Goal: Task Accomplishment & Management: Complete application form

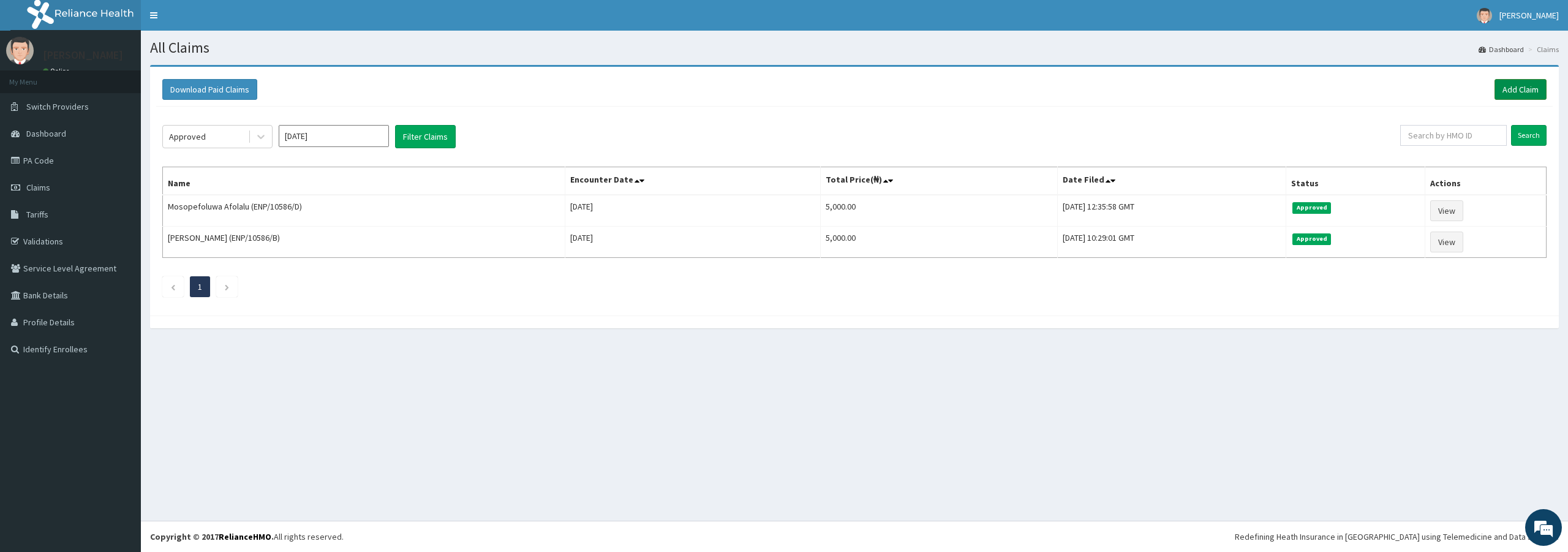
click at [1525, 86] on link "Add Claim" at bounding box center [1520, 90] width 52 height 21
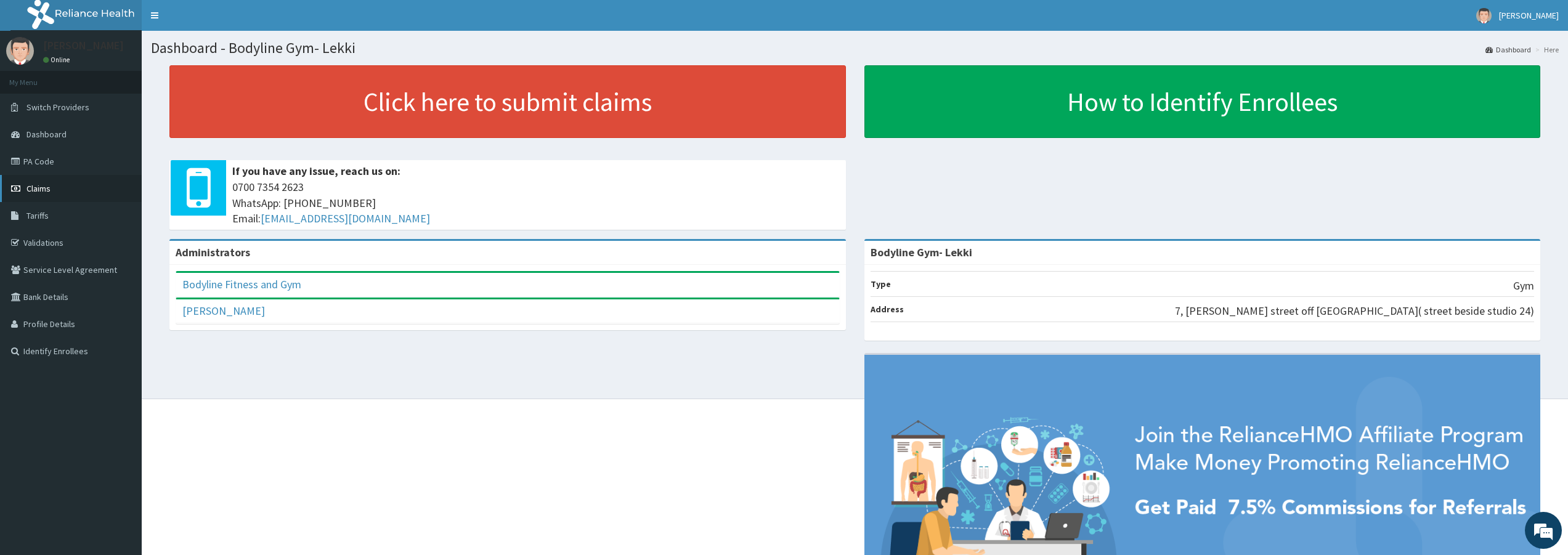
click at [73, 188] on link "Claims" at bounding box center [70, 189] width 141 height 27
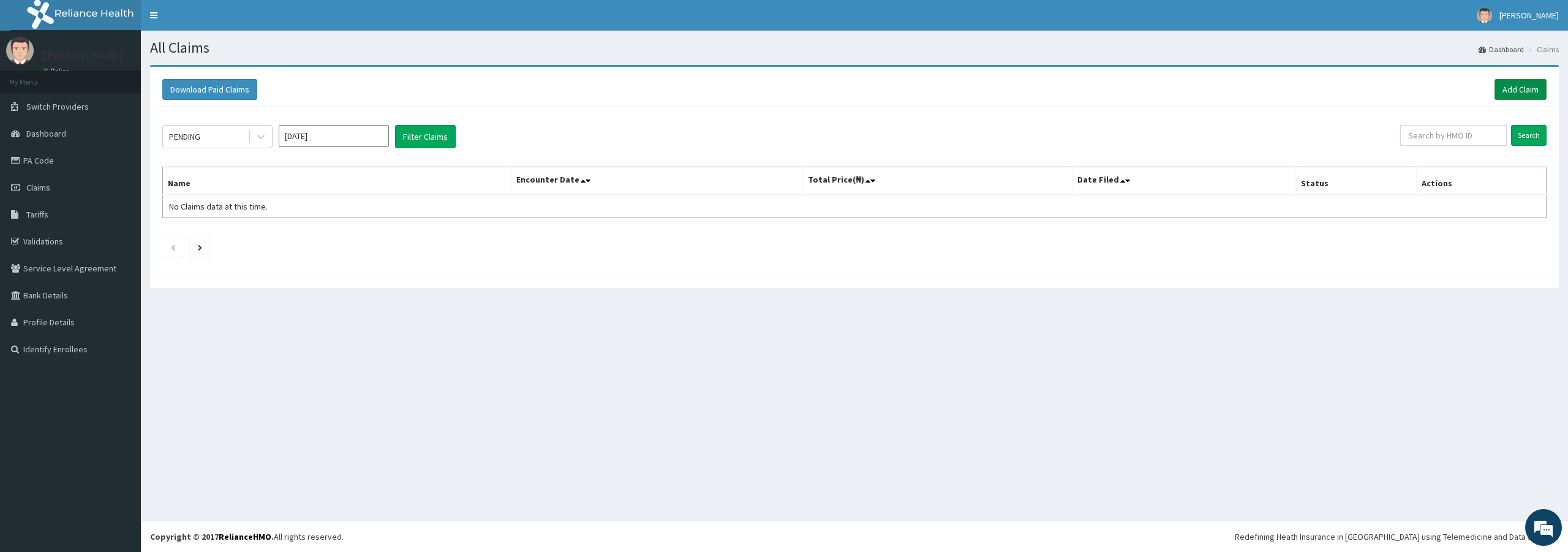
click at [1503, 83] on link "Add Claim" at bounding box center [1520, 90] width 52 height 21
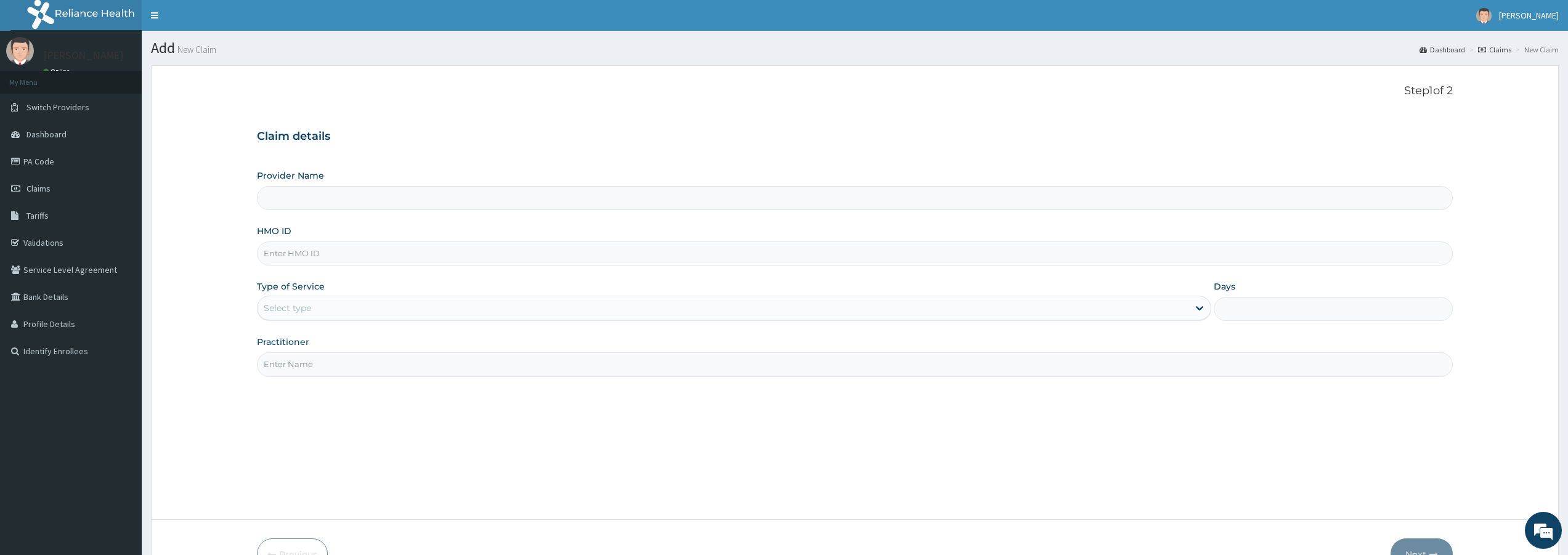
type input "Bodyline Gym- Lekki"
type input "1"
click at [435, 256] on input "HMO ID" at bounding box center [854, 253] width 1196 height 24
drag, startPoint x: 278, startPoint y: 256, endPoint x: 285, endPoint y: 251, distance: 8.6
click at [280, 256] on input "bee/10001/A" at bounding box center [854, 253] width 1196 height 24
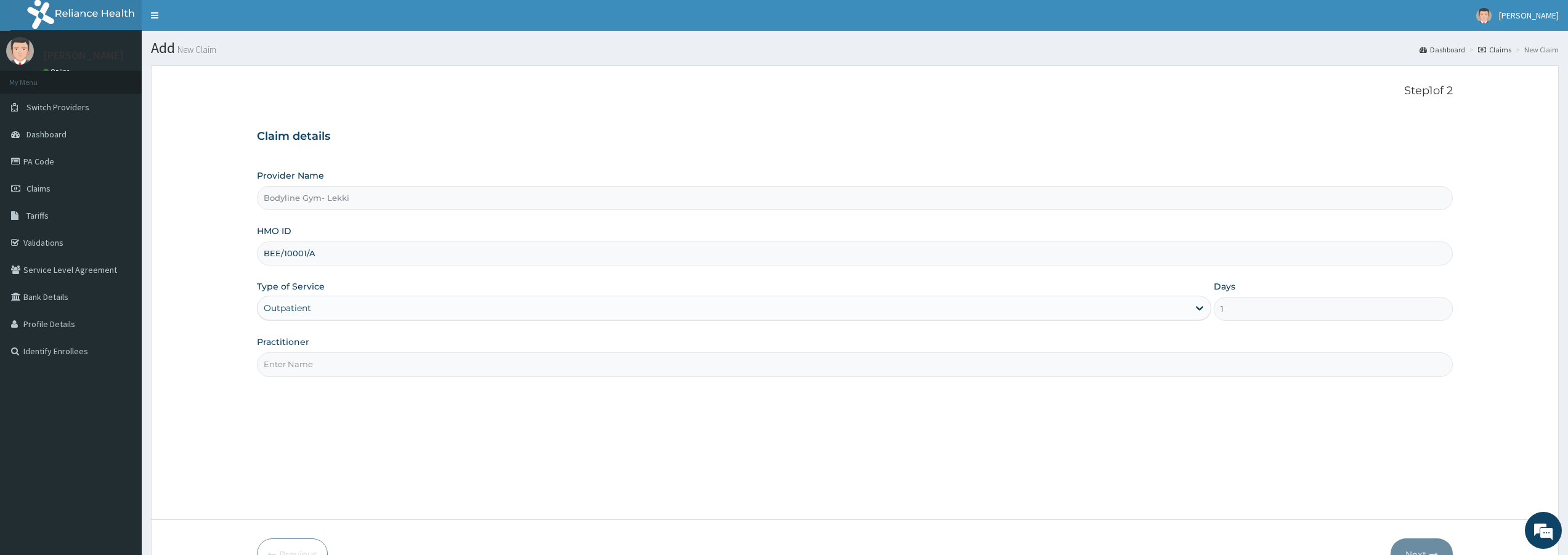
type input "BEE/10001/A"
click at [300, 357] on input "Practitioner" at bounding box center [854, 364] width 1196 height 24
type input "BODYLINE"
click at [1422, 541] on button "Next" at bounding box center [1421, 554] width 63 height 32
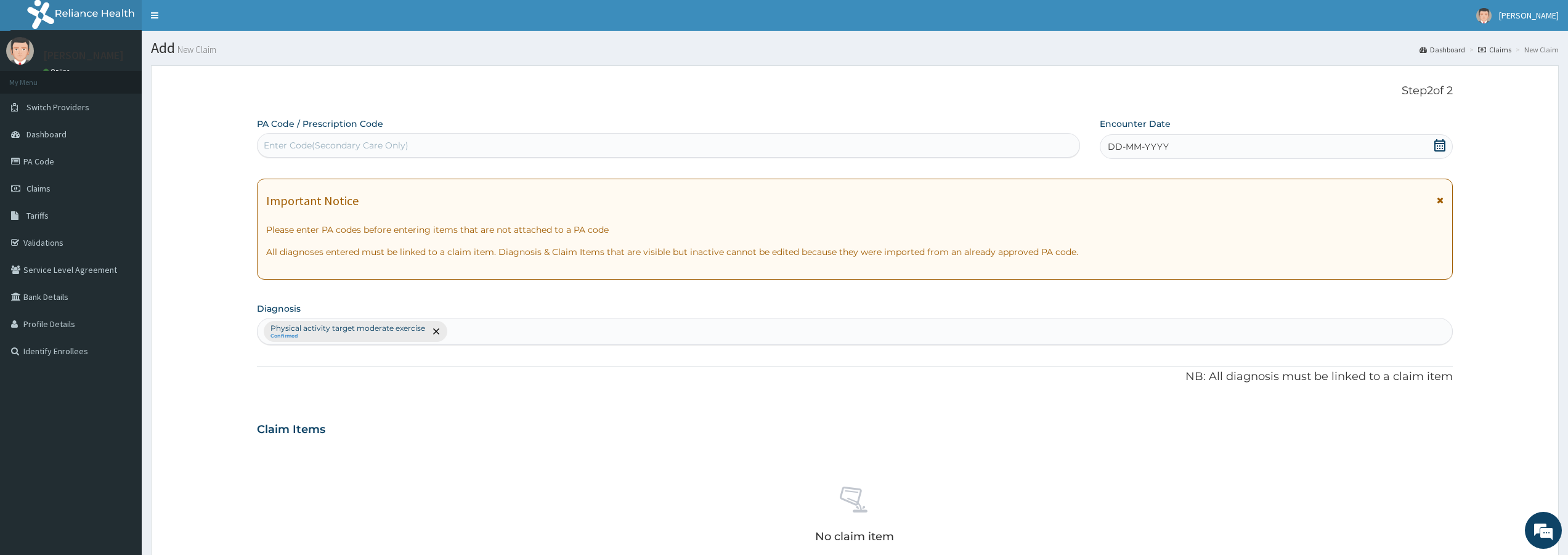
click at [911, 143] on div "Enter Code(Secondary Care Only)" at bounding box center [669, 145] width 822 height 19
type input "PA/8983F6"
click at [1277, 153] on div "DD-MM-YYYY" at bounding box center [1276, 147] width 353 height 25
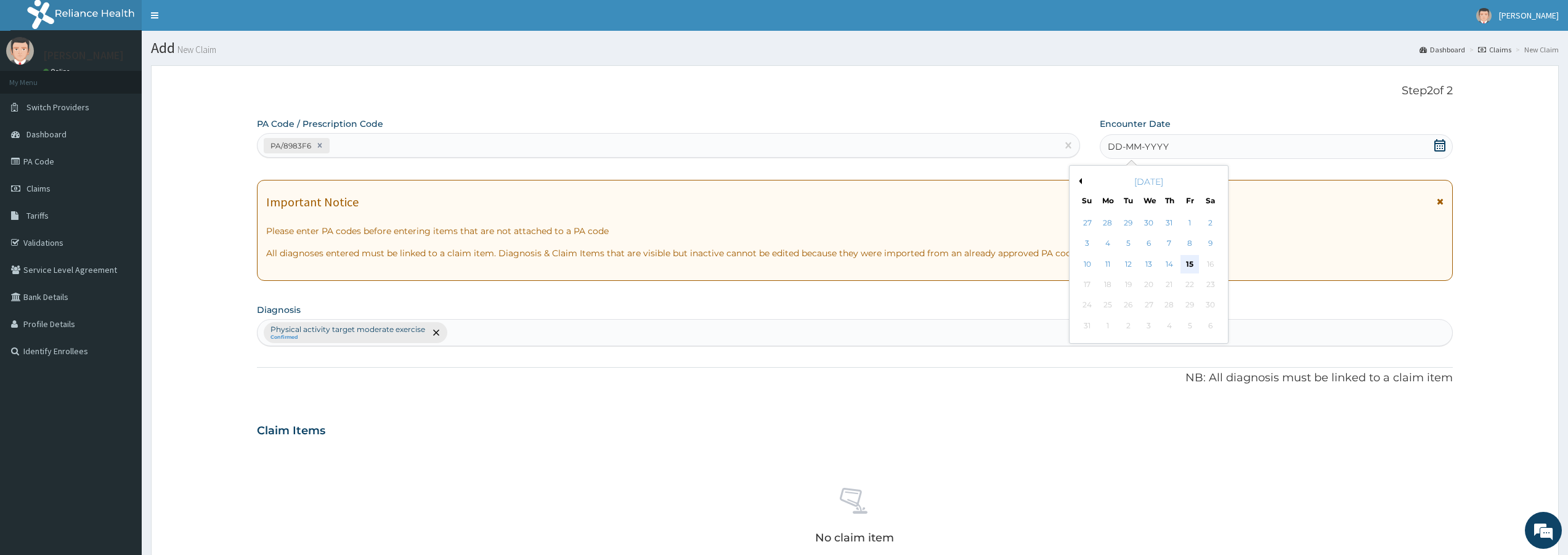
click at [1190, 263] on div "15" at bounding box center [1189, 264] width 18 height 18
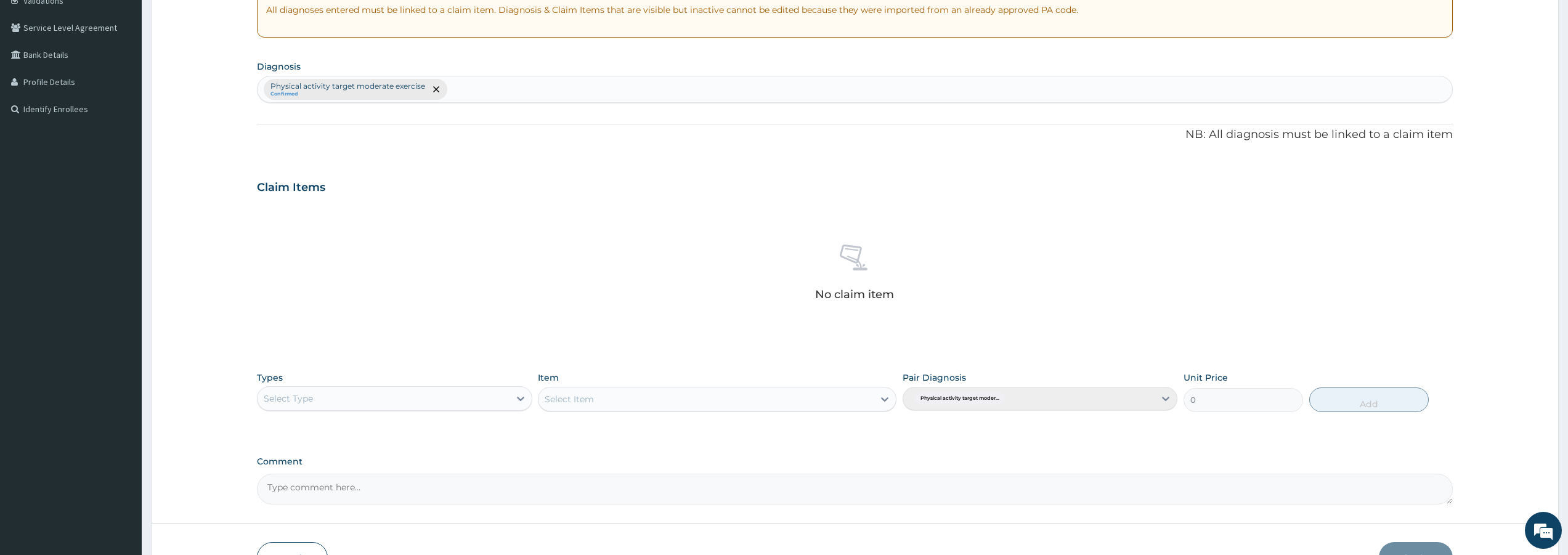
scroll to position [297, 0]
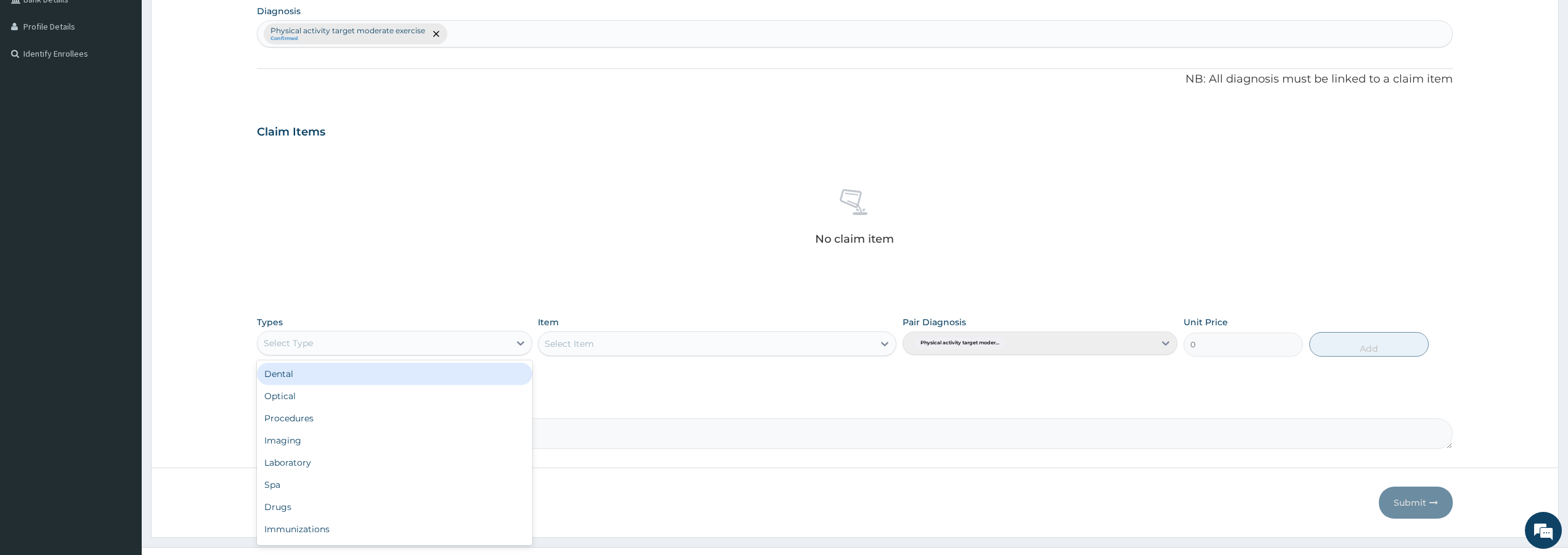
click at [462, 346] on div "Select Type" at bounding box center [383, 342] width 251 height 19
type input "GYM"
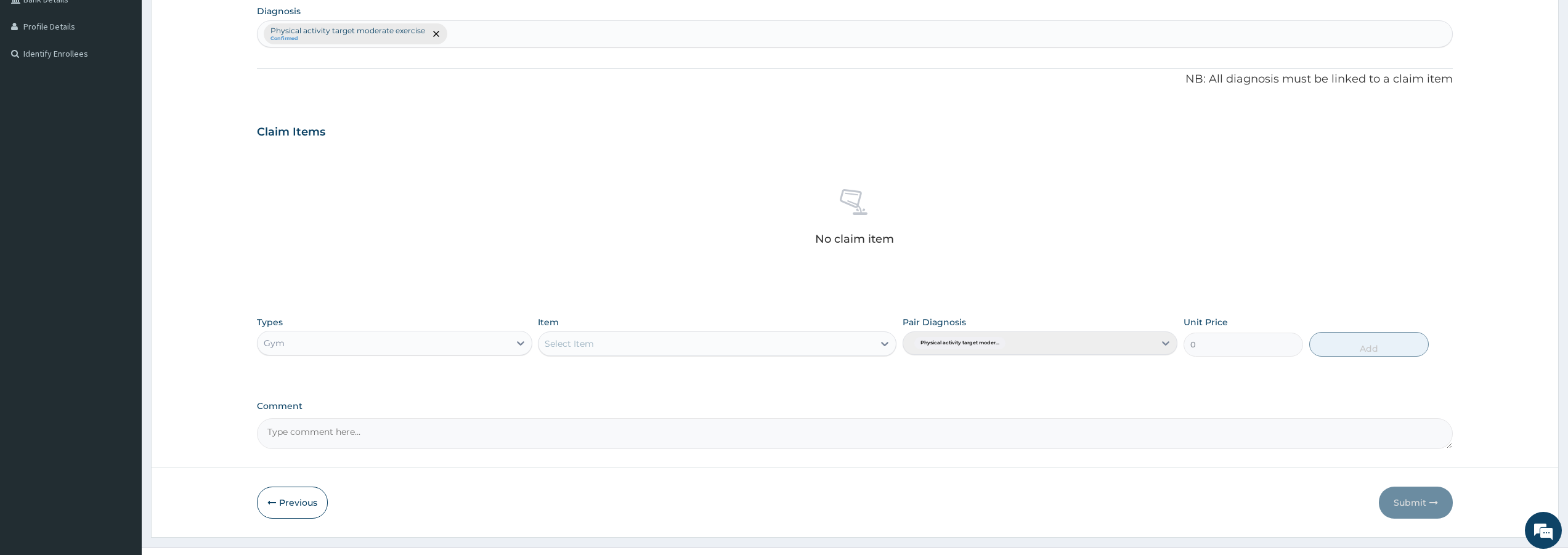
click at [559, 341] on div "Select Item" at bounding box center [569, 343] width 49 height 13
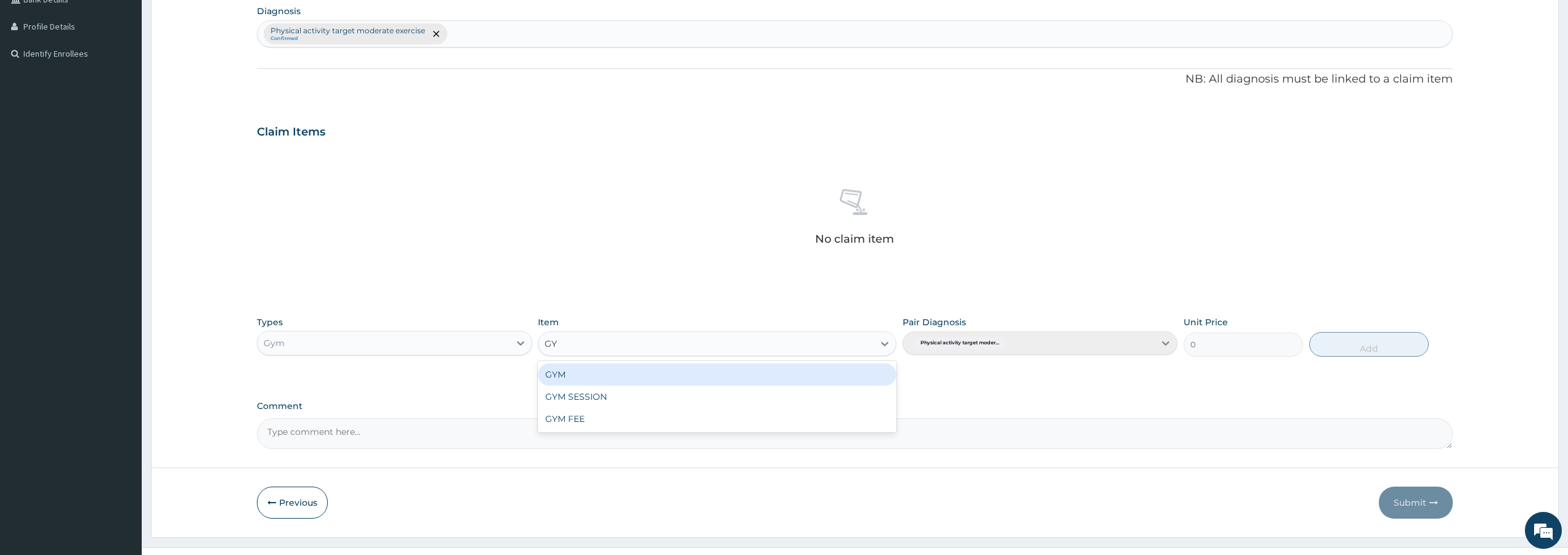
type input "GYM"
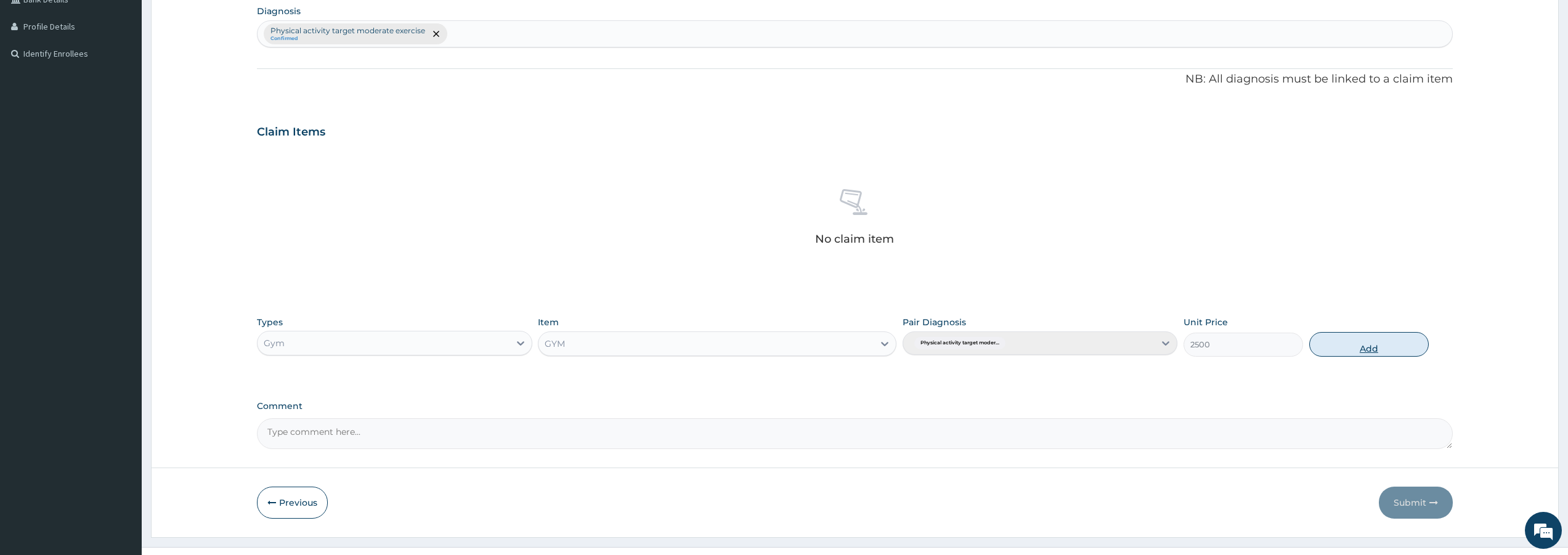
click at [1364, 341] on button "Add" at bounding box center [1369, 344] width 119 height 25
type input "0"
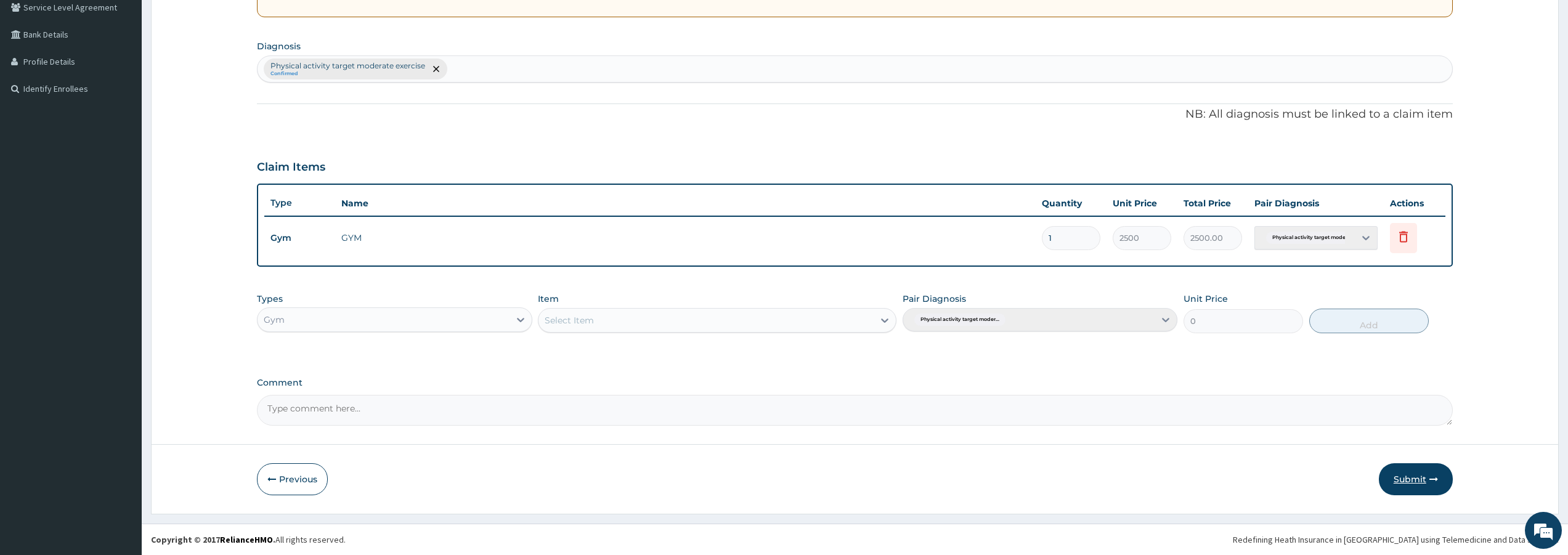
click at [1400, 472] on button "Submit" at bounding box center [1415, 479] width 74 height 32
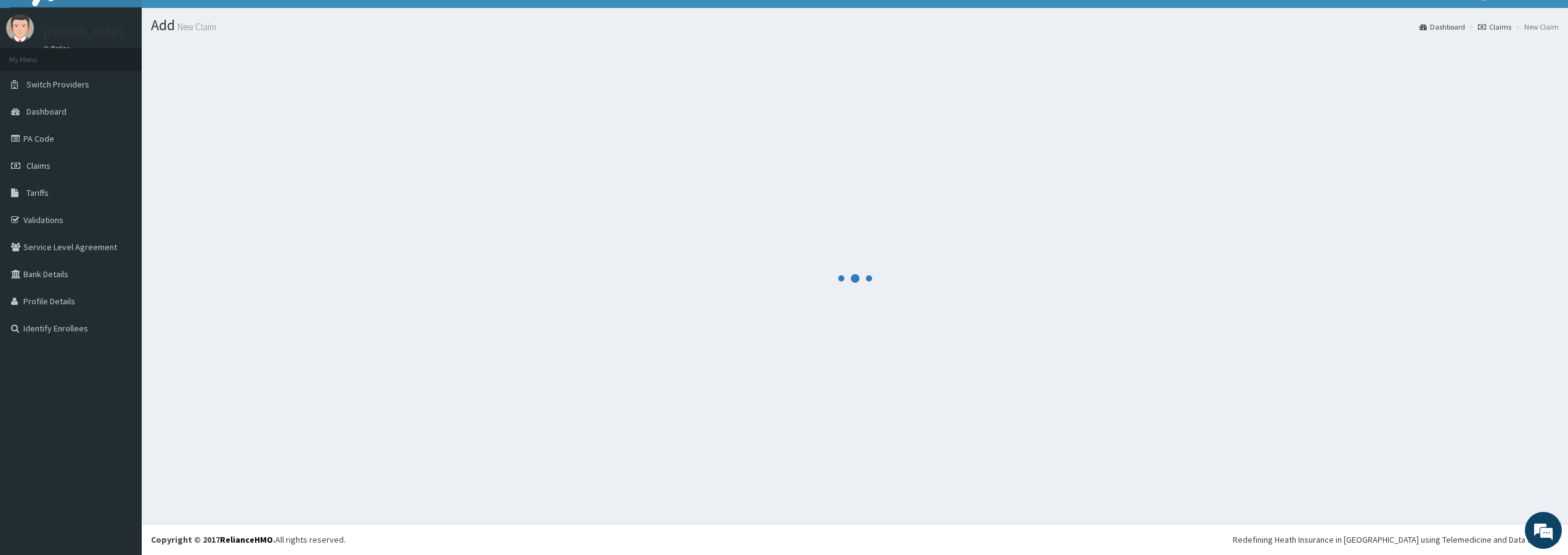
scroll to position [263, 0]
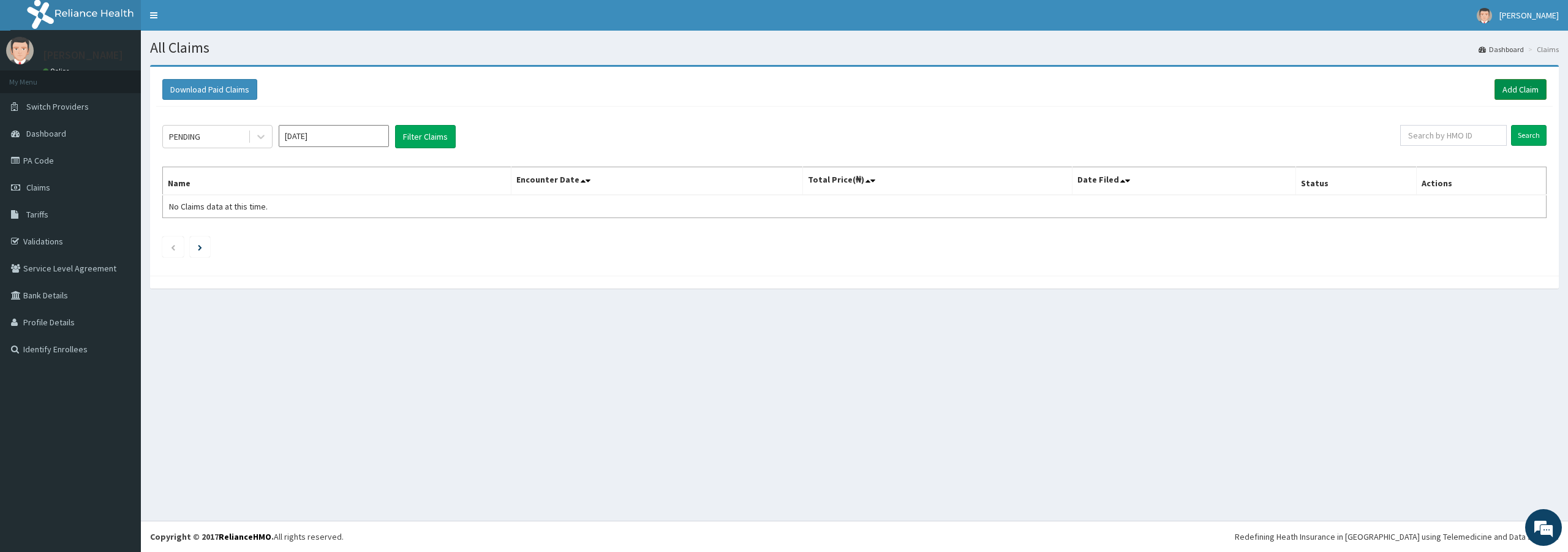
click at [1513, 97] on link "Add Claim" at bounding box center [1520, 90] width 52 height 21
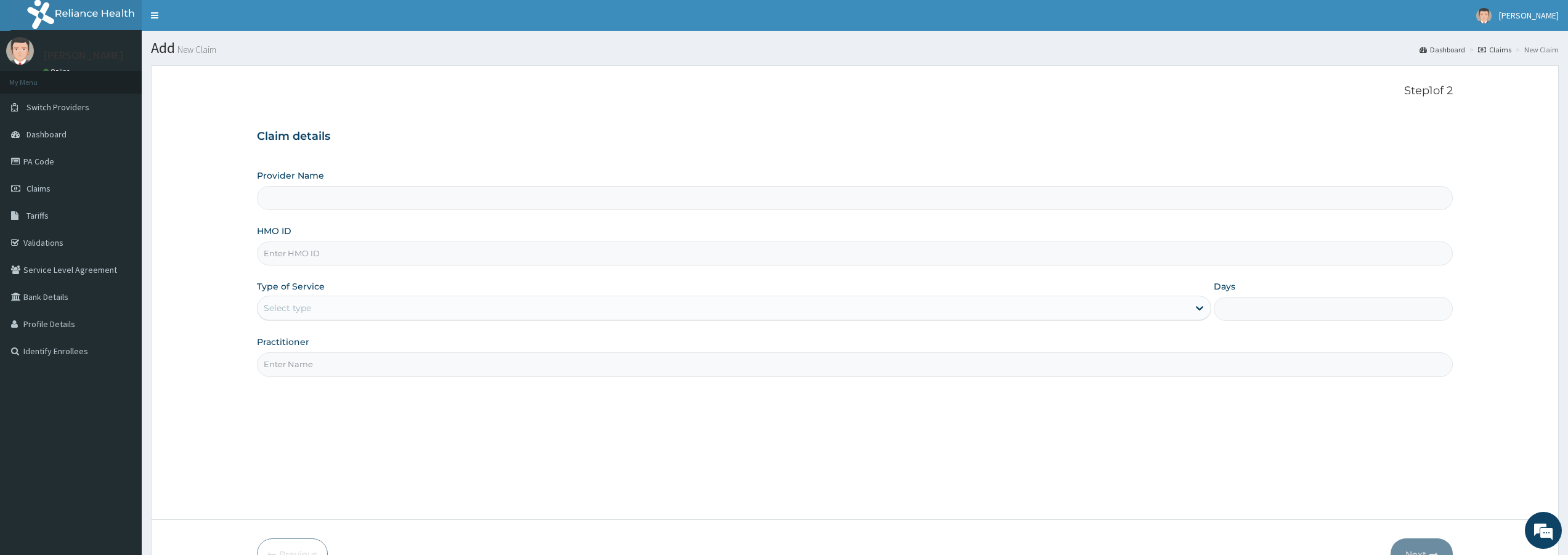
type input "Bodyline Gym- Lekki"
type input "1"
click at [354, 256] on input "HMO ID" at bounding box center [854, 253] width 1196 height 24
type input "BEE/10003/A"
click at [328, 362] on input "Practitioner" at bounding box center [854, 364] width 1196 height 24
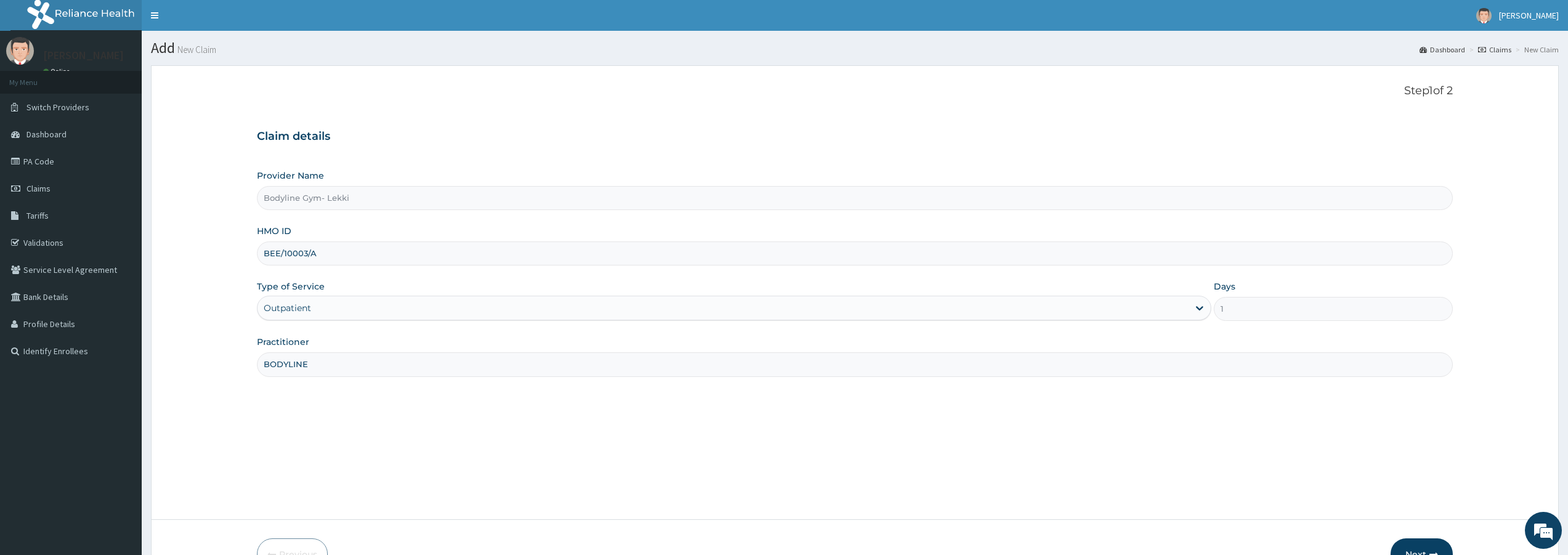
type input "BODYLINE"
click at [1405, 545] on button "Next" at bounding box center [1421, 554] width 63 height 32
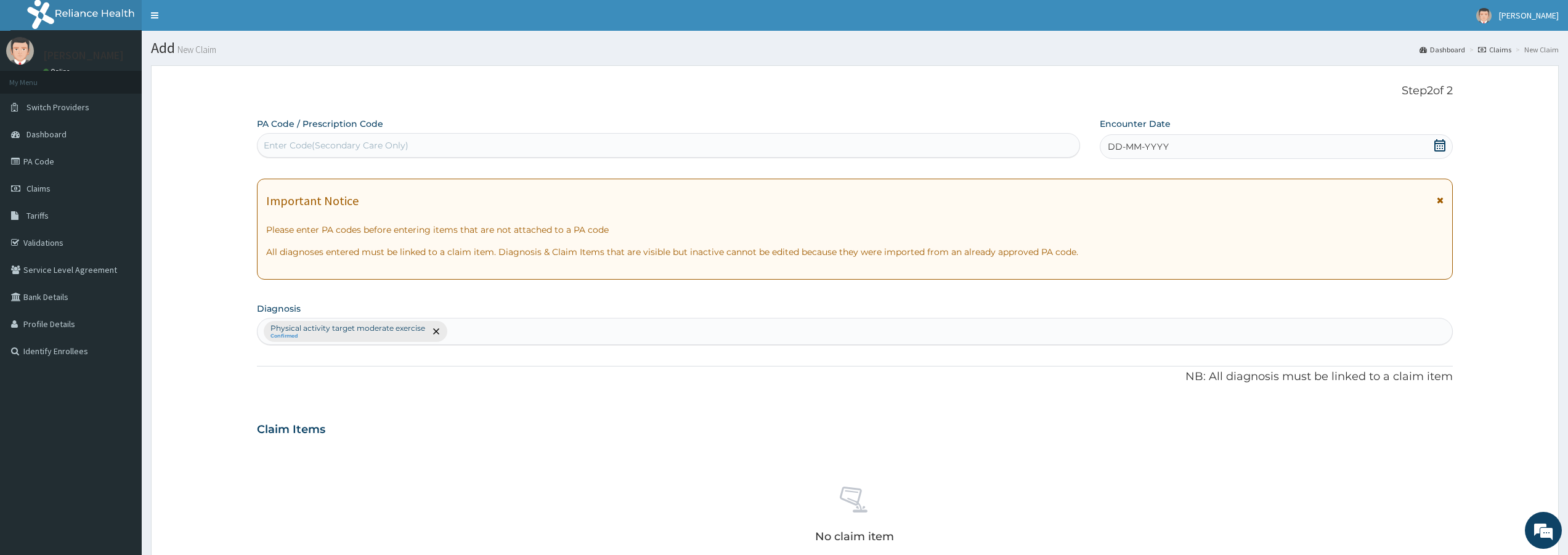
click at [407, 148] on div "Enter Code(Secondary Care Only)" at bounding box center [336, 145] width 144 height 13
type input "PA/11BA04"
click at [1161, 152] on span "DD-MM-YYYY" at bounding box center [1137, 146] width 61 height 13
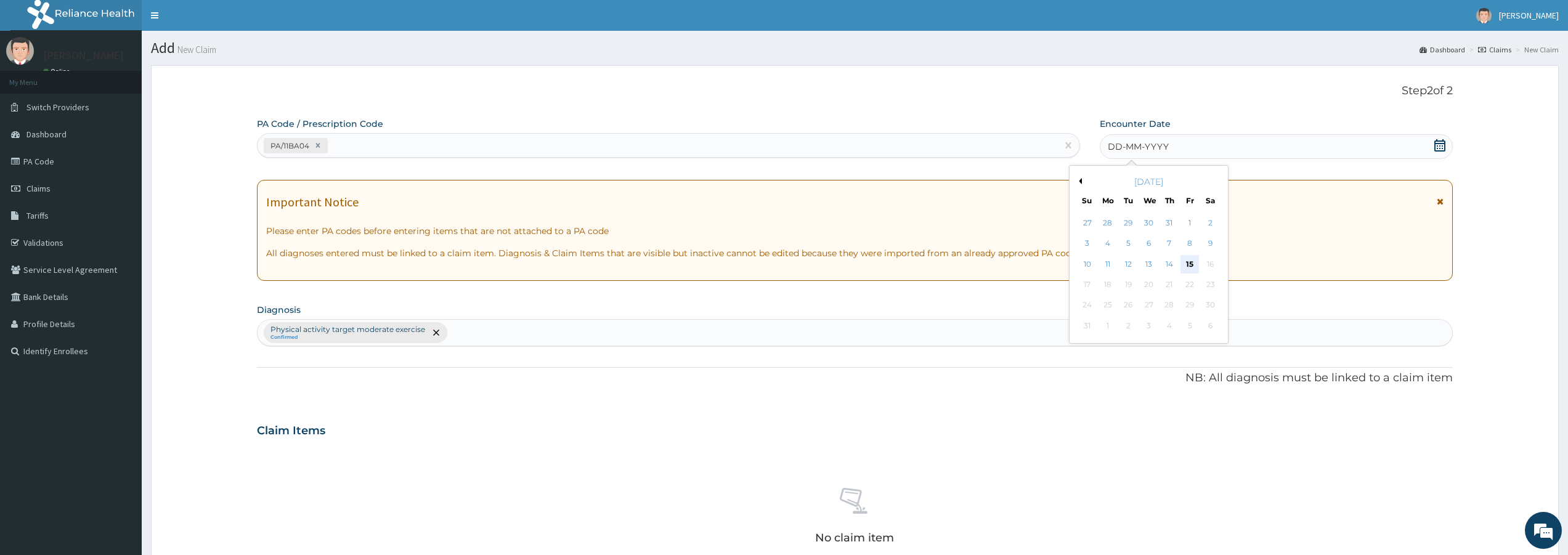
click at [1190, 265] on div "15" at bounding box center [1189, 264] width 18 height 18
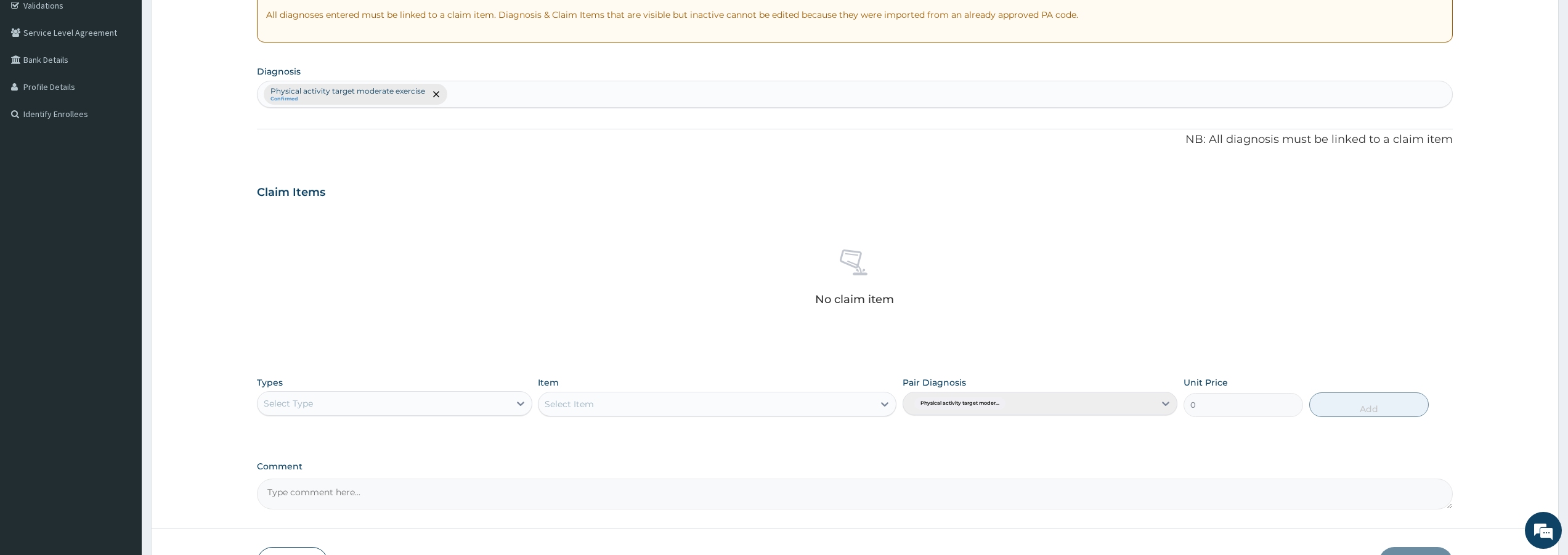
scroll to position [321, 0]
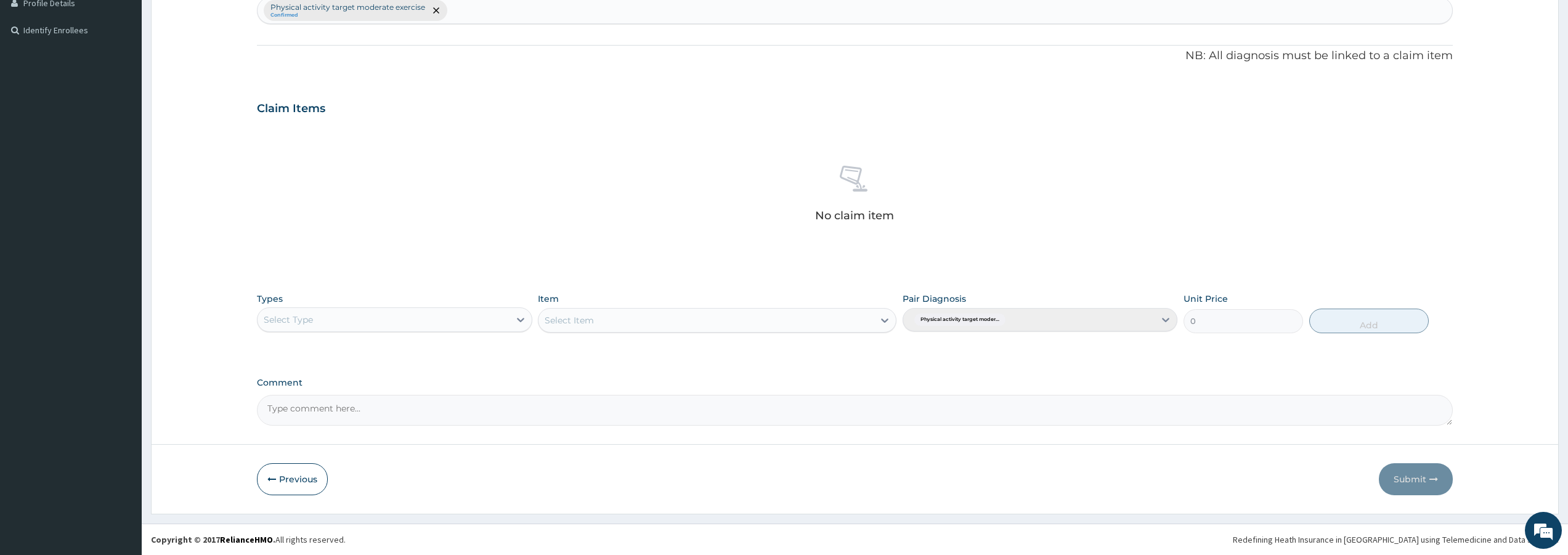
click at [468, 320] on div "Select Type" at bounding box center [383, 319] width 251 height 19
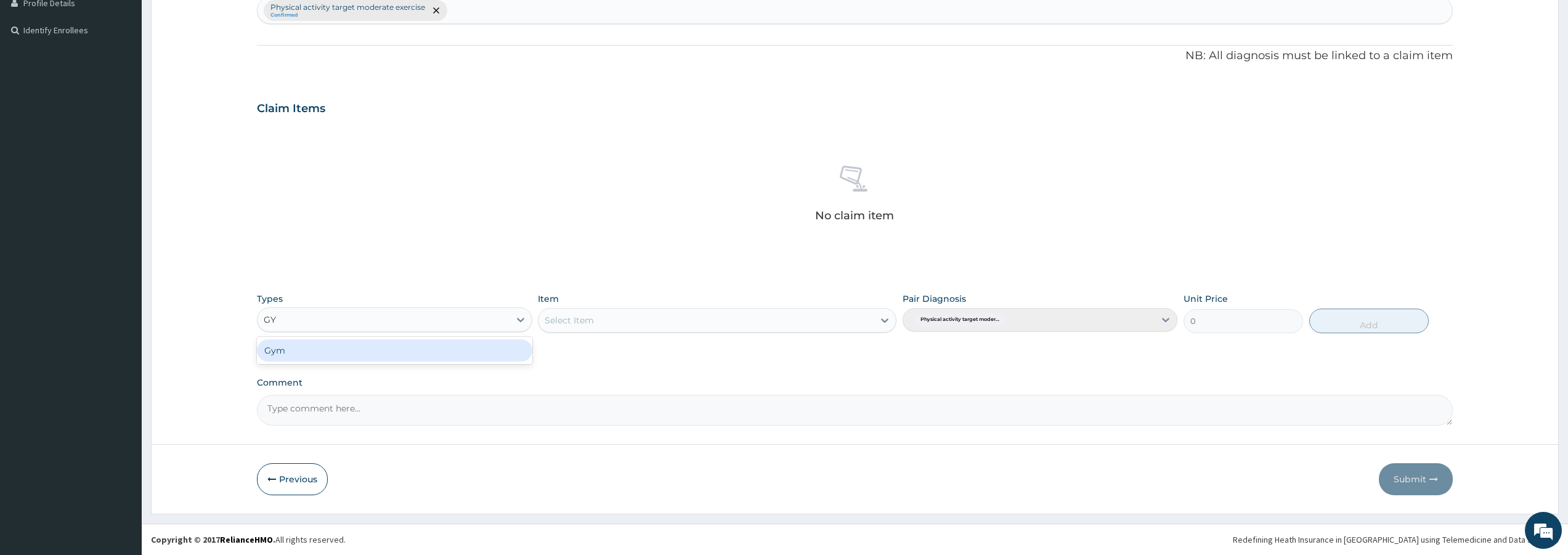
type input "GYM"
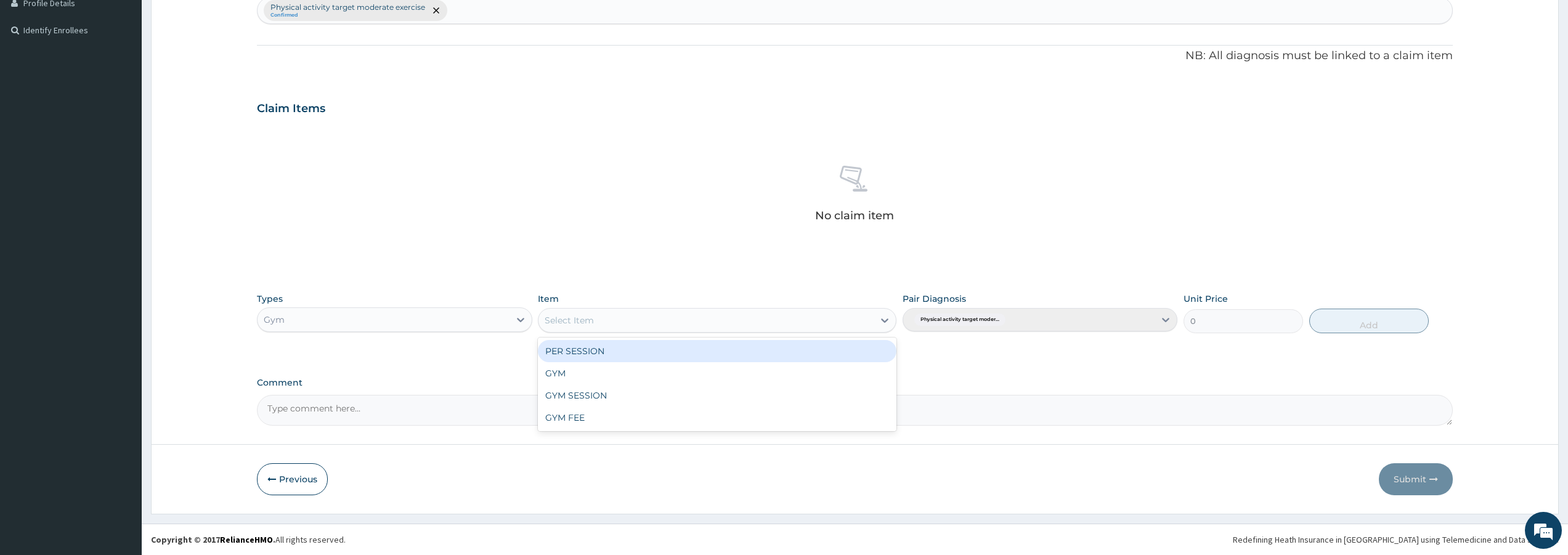
click at [706, 318] on div "Select Item" at bounding box center [706, 320] width 335 height 19
type input "GYM"
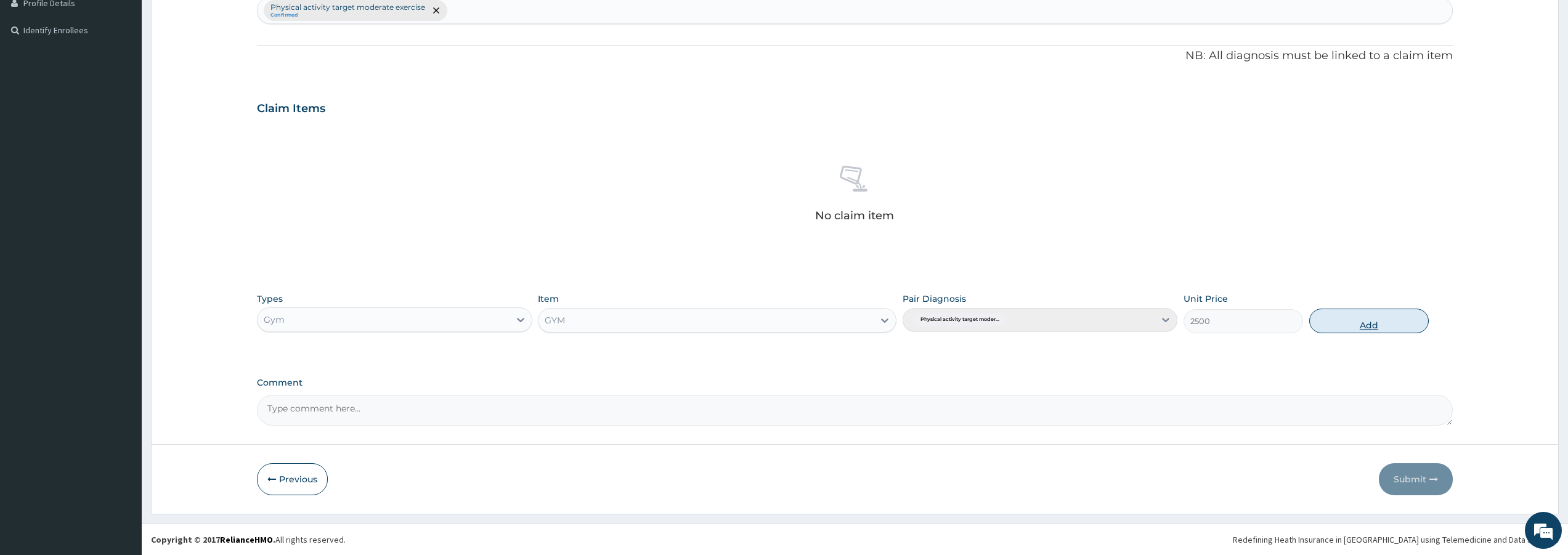
drag, startPoint x: 1383, startPoint y: 313, endPoint x: 1390, endPoint y: 385, distance: 72.3
click at [1383, 315] on button "Add" at bounding box center [1369, 321] width 119 height 25
type input "0"
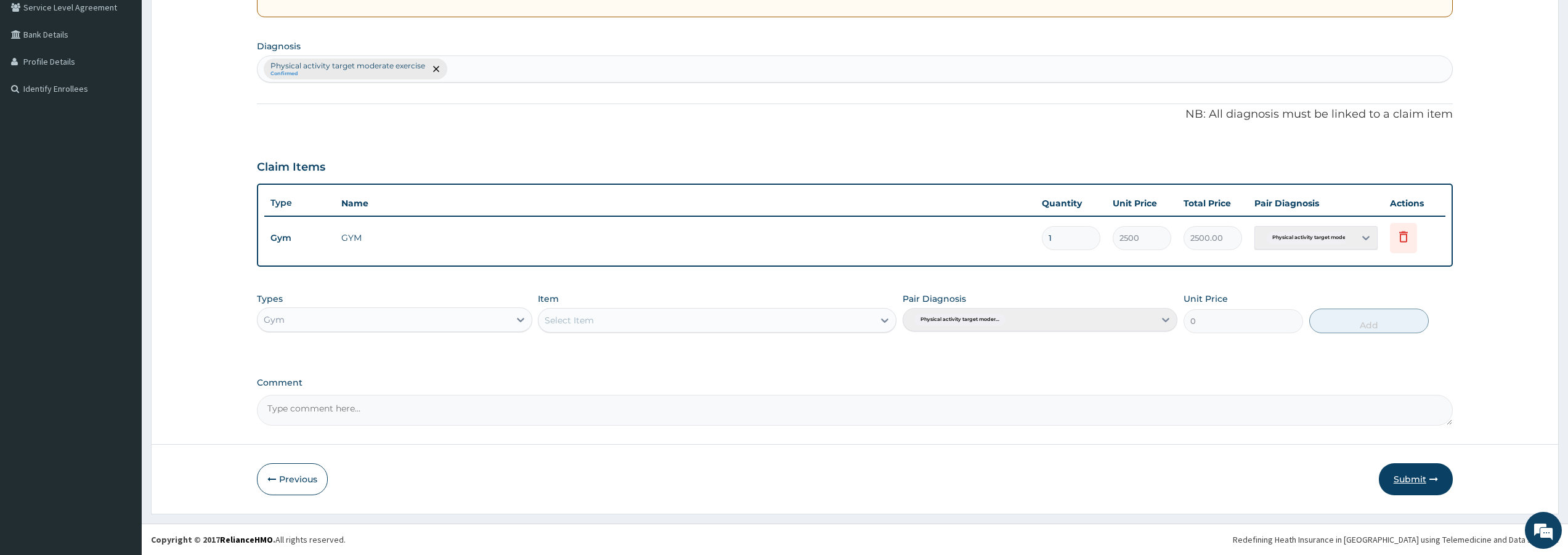
click at [1417, 475] on button "Submit" at bounding box center [1415, 479] width 74 height 32
